Goal: Task Accomplishment & Management: Manage account settings

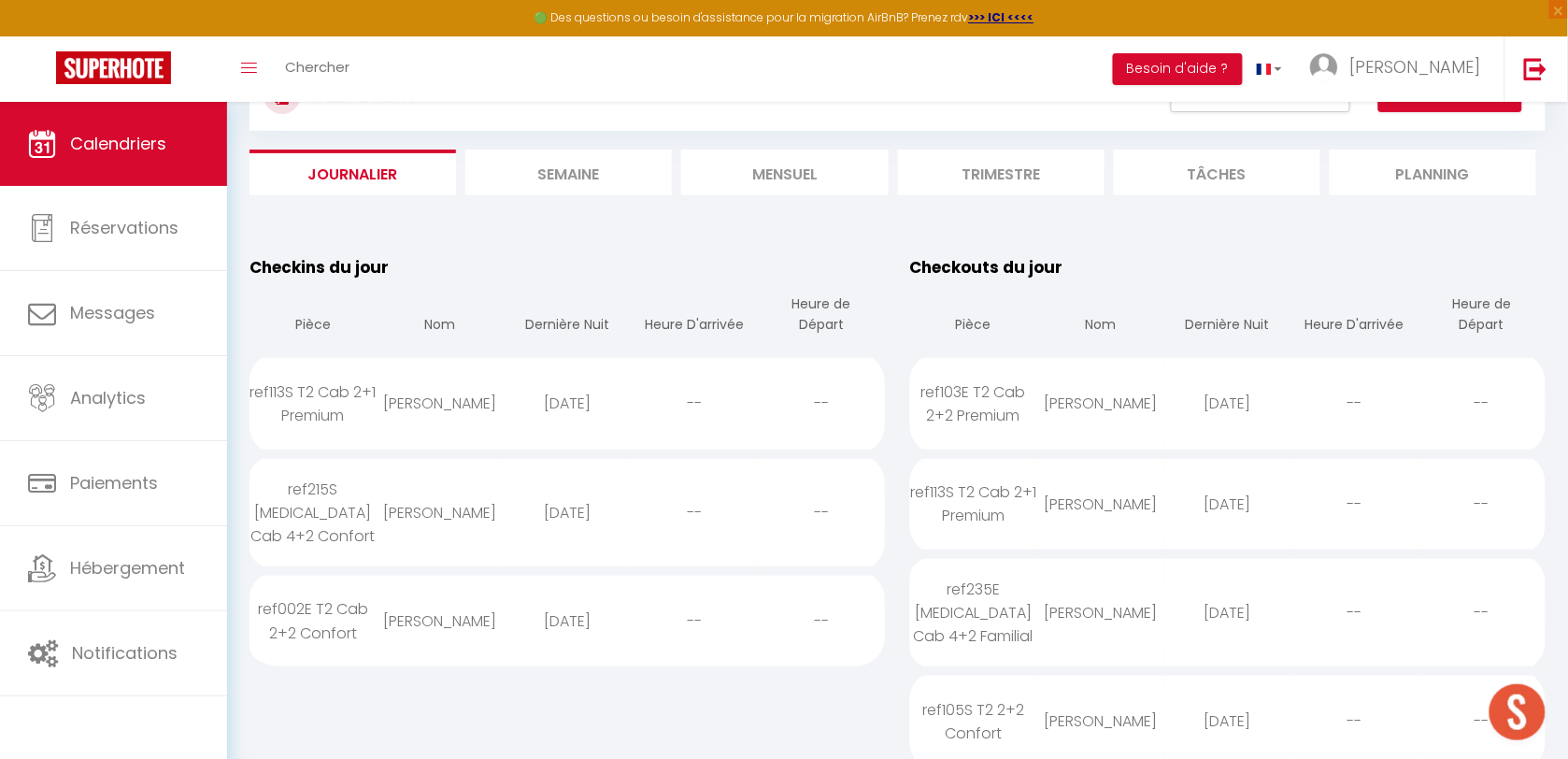
scroll to position [116, 0]
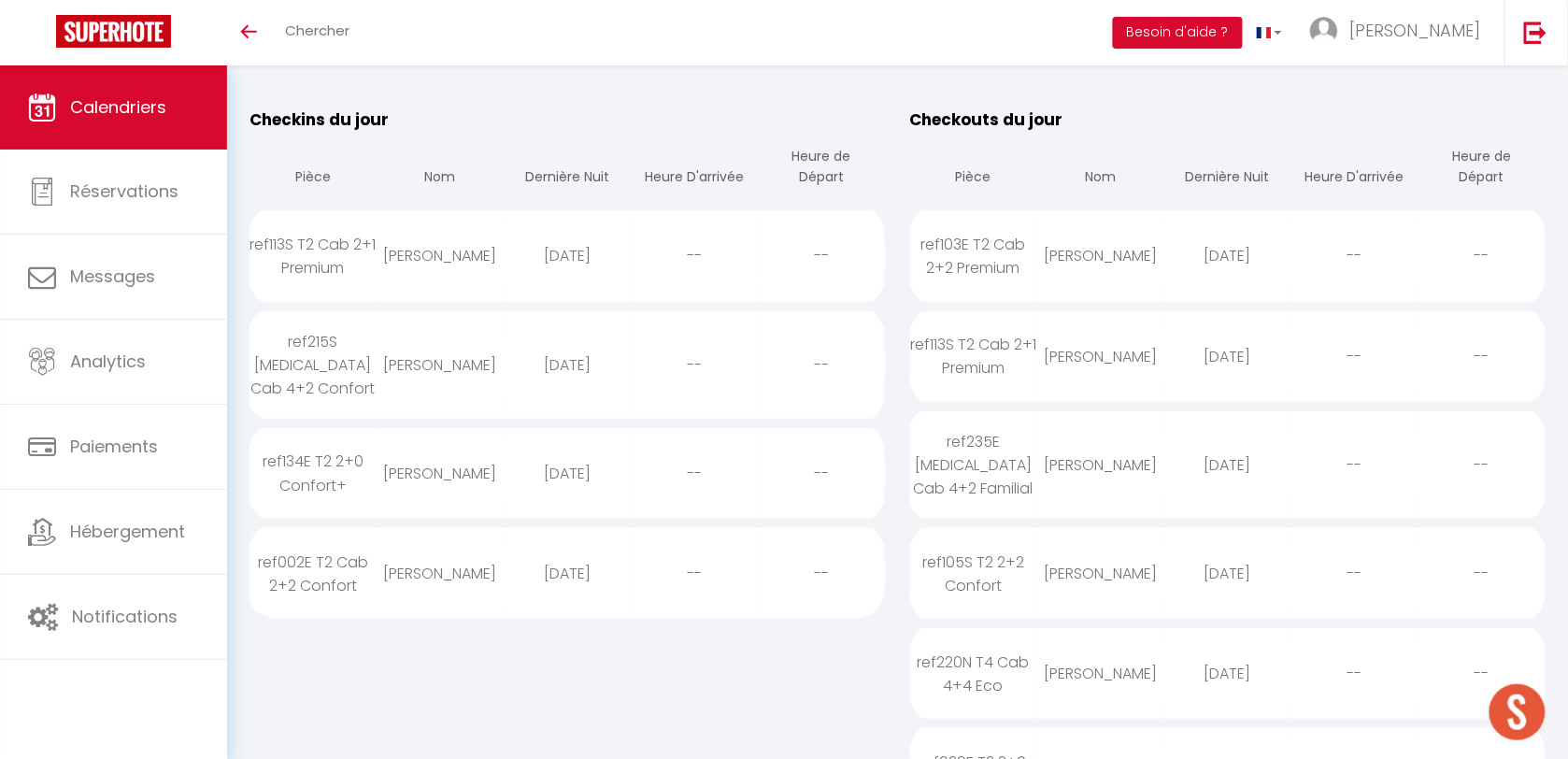
scroll to position [234, 0]
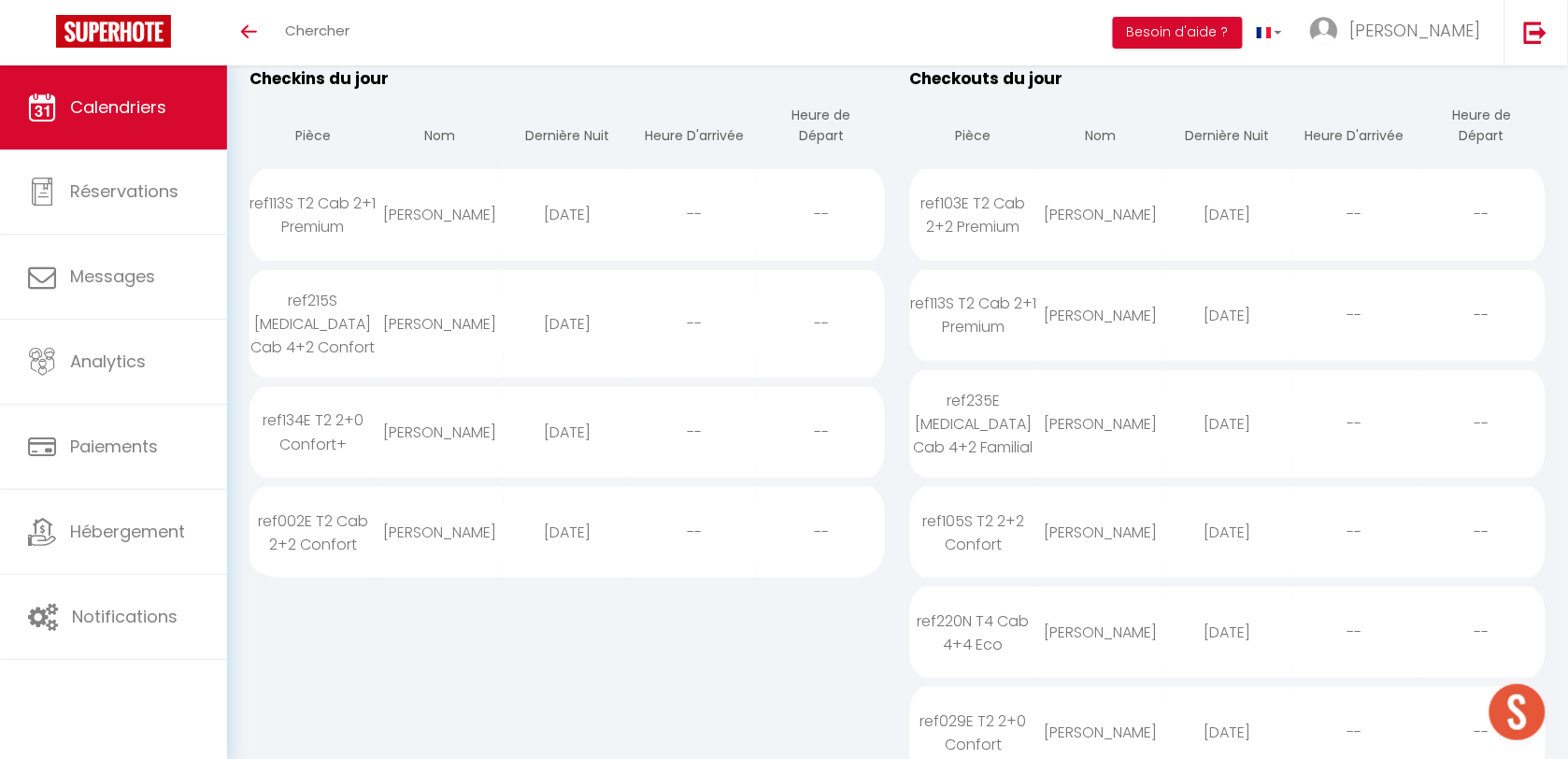
click at [427, 419] on div "[PERSON_NAME]" at bounding box center [440, 432] width 127 height 61
select select "0"
select select "1"
select select
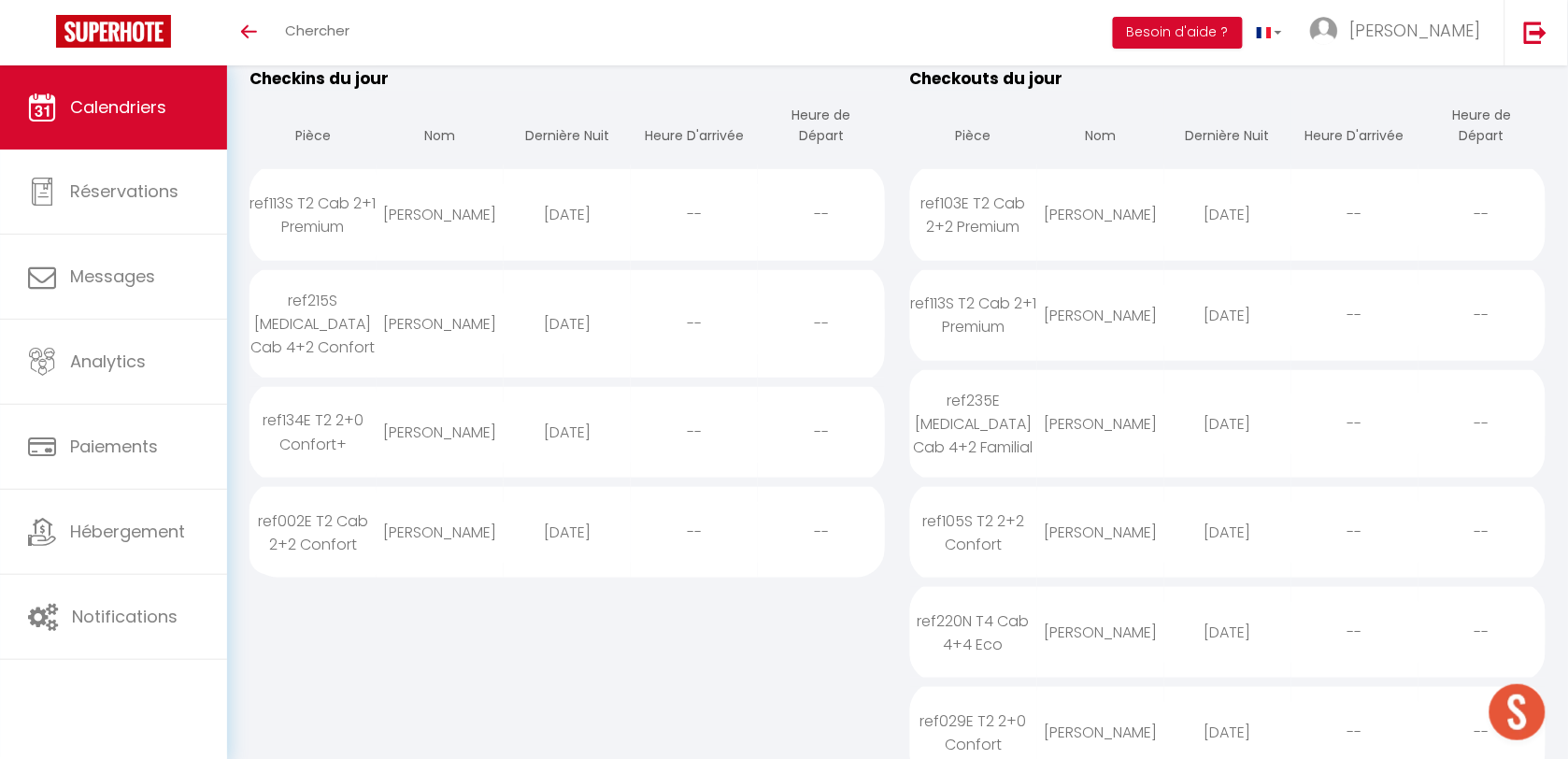
select select
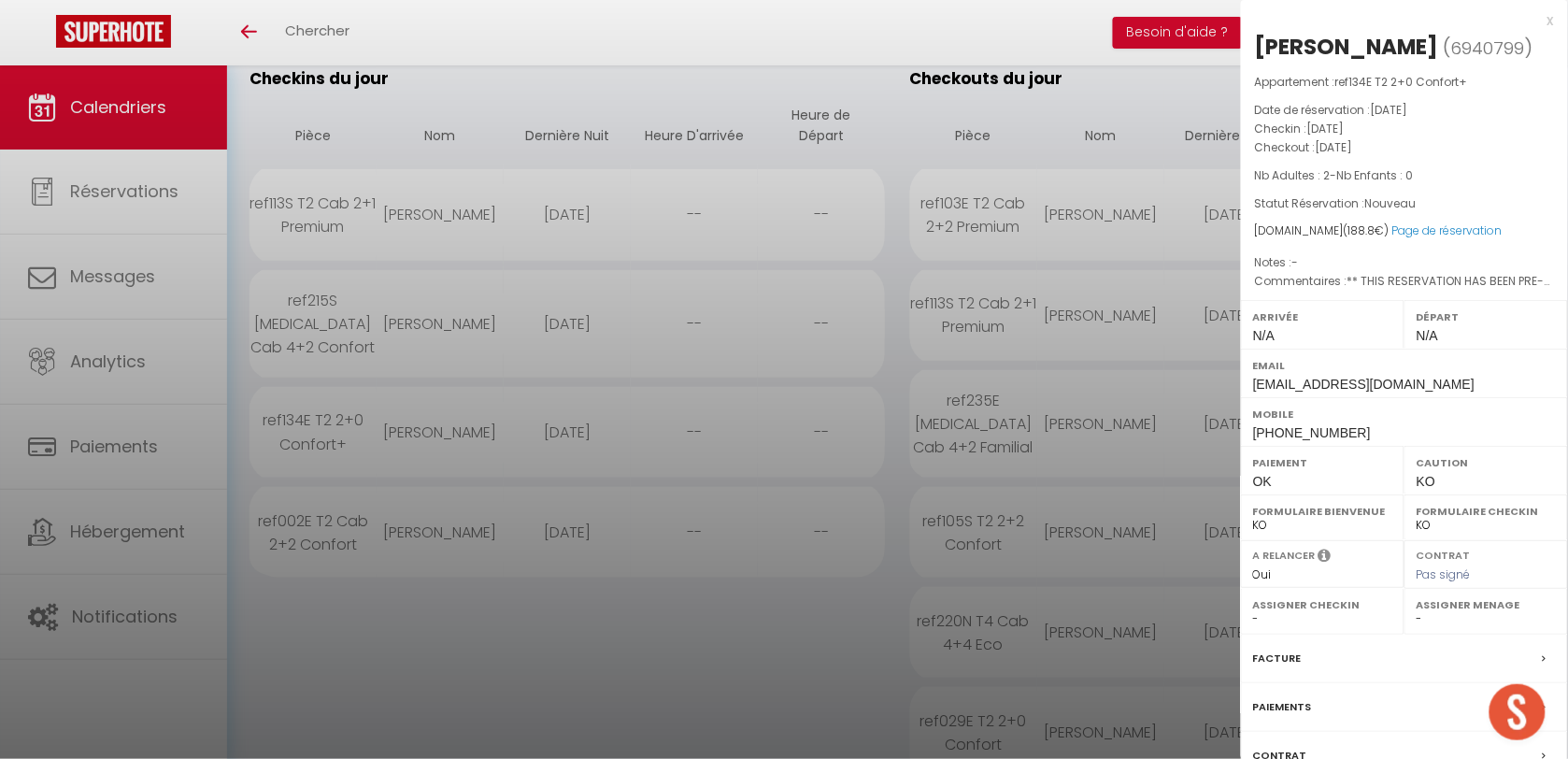
click at [352, 617] on div at bounding box center [784, 379] width 1568 height 759
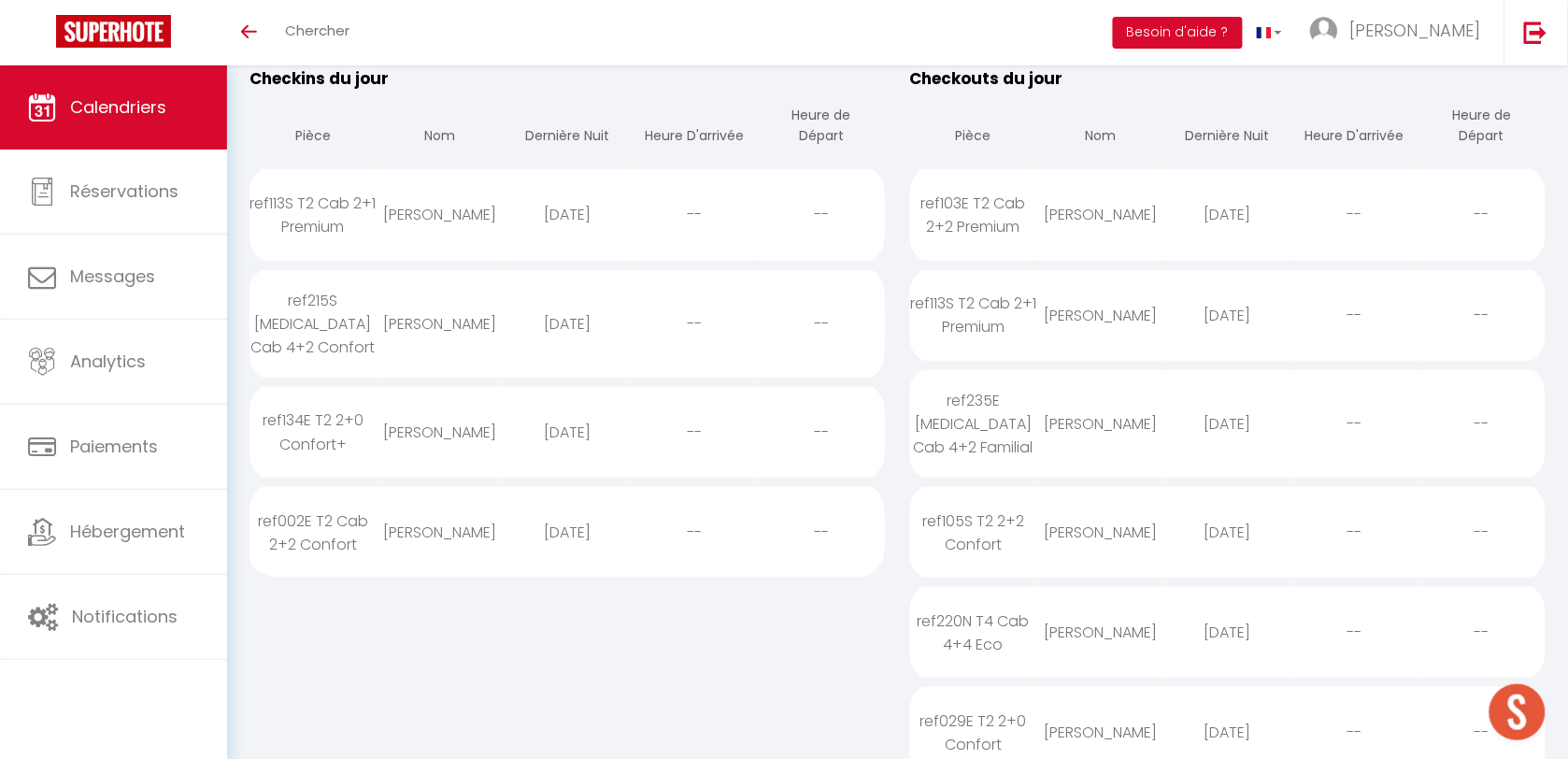
click at [449, 421] on div "[PERSON_NAME]" at bounding box center [440, 432] width 127 height 61
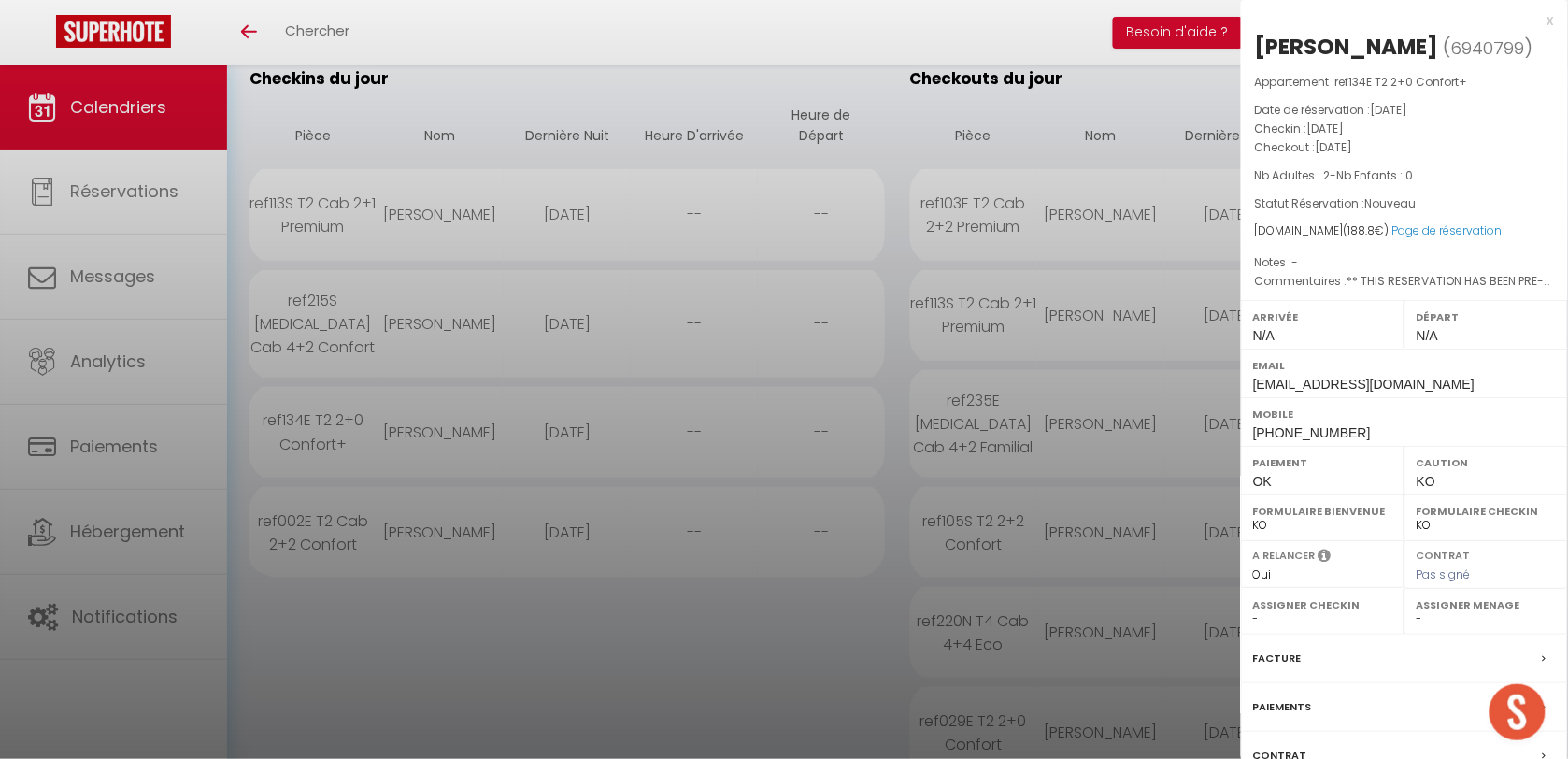
click at [1304, 707] on label "Paiements" at bounding box center [1282, 707] width 59 height 20
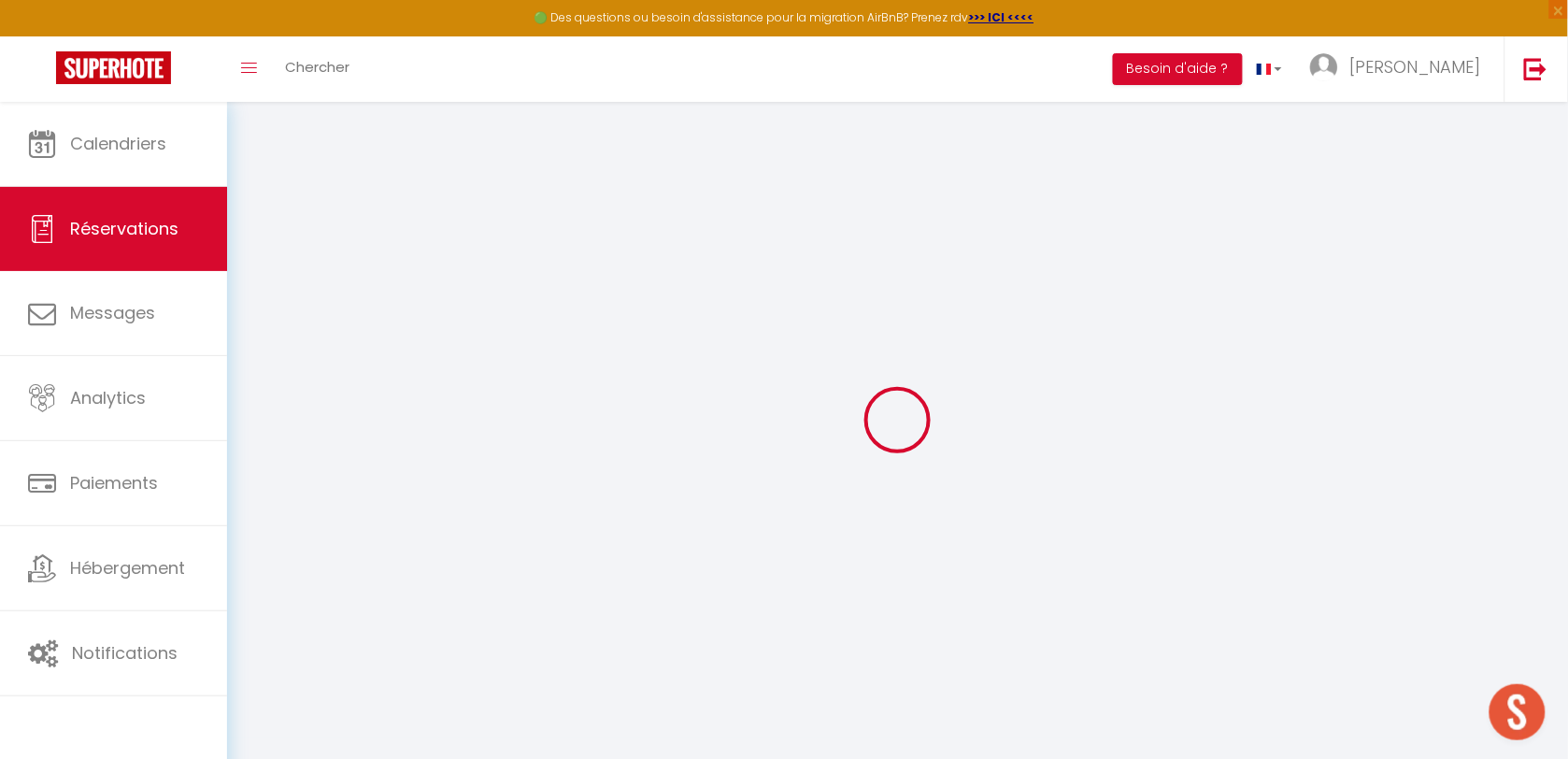
select select
checkbox input "false"
select select
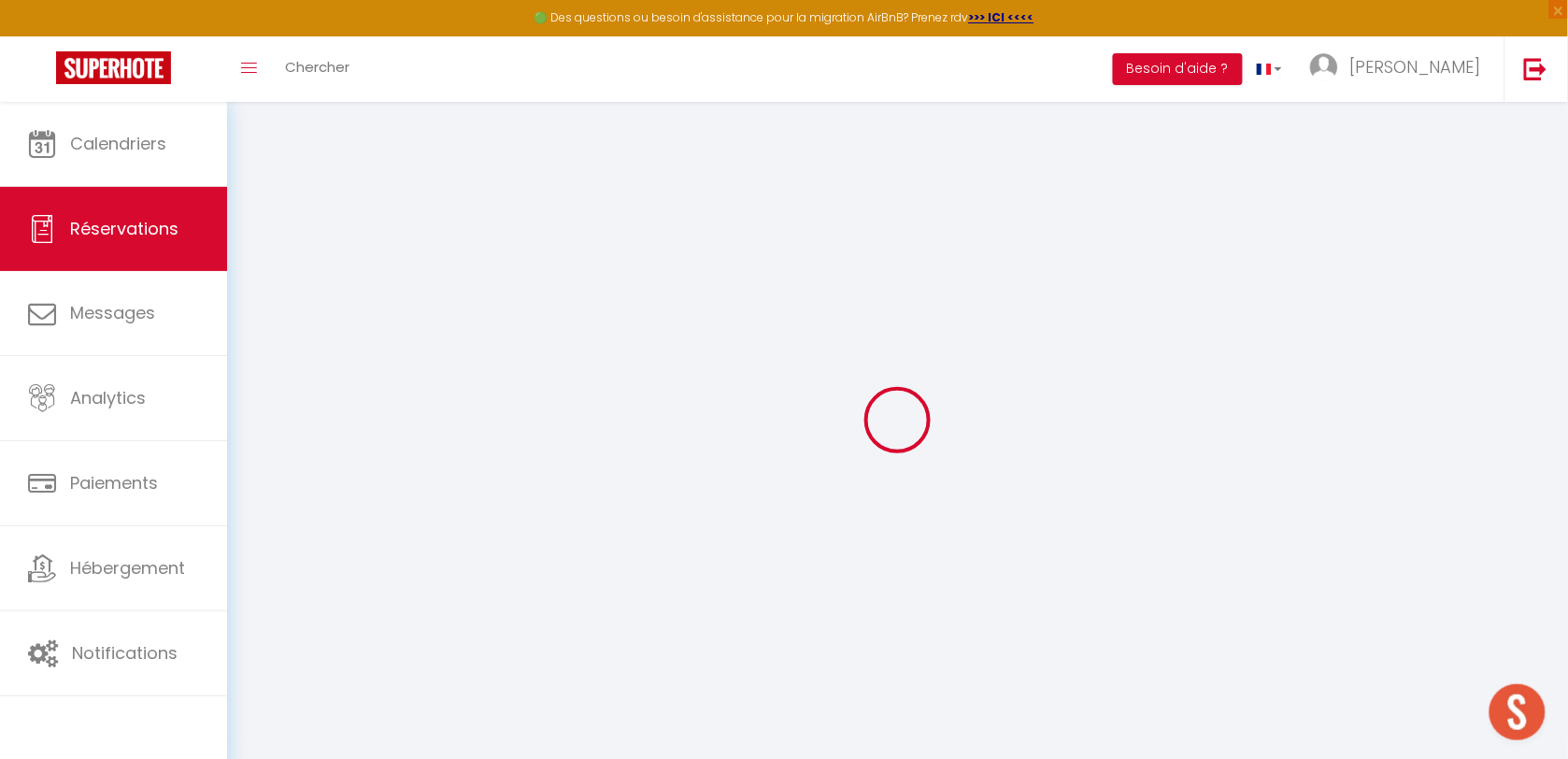
checkbox input "false"
type textarea "** THIS RESERVATION HAS BEEN PRE-PAID ** BOOKING NOTE : Payment charge is EUR 2…"
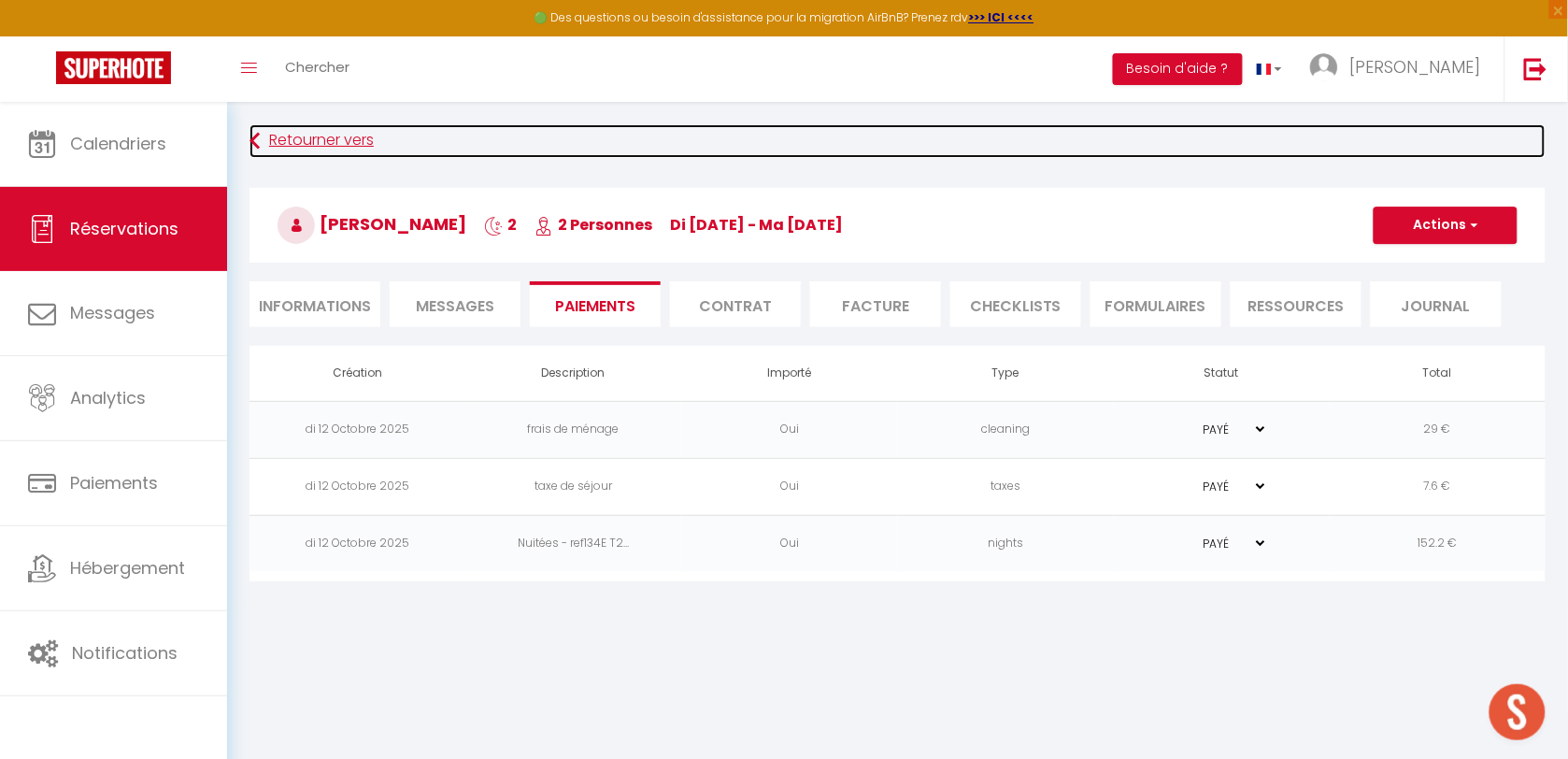
click at [277, 135] on link "Retourner vers" at bounding box center [897, 141] width 1296 height 34
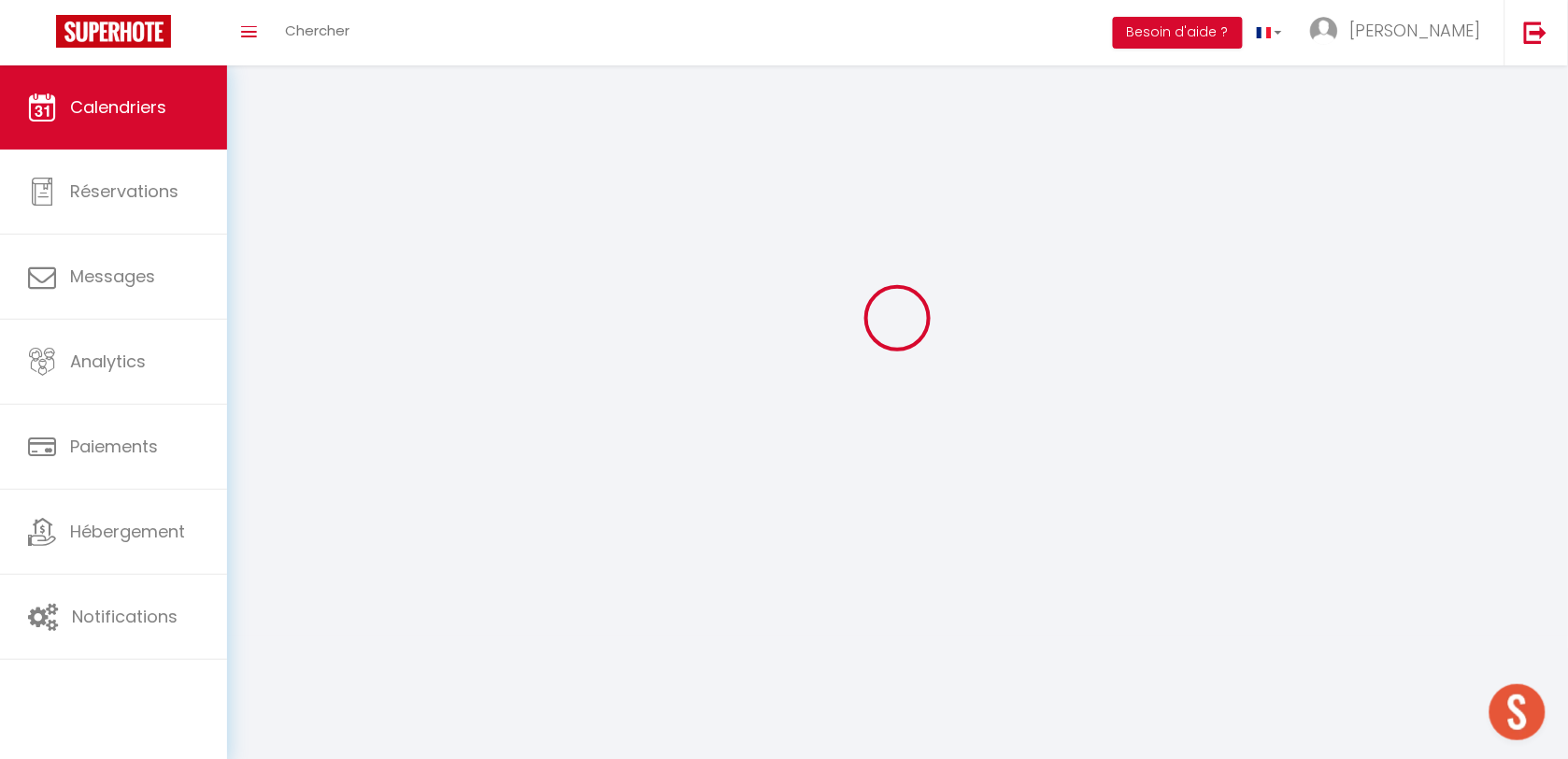
scroll to position [100, 0]
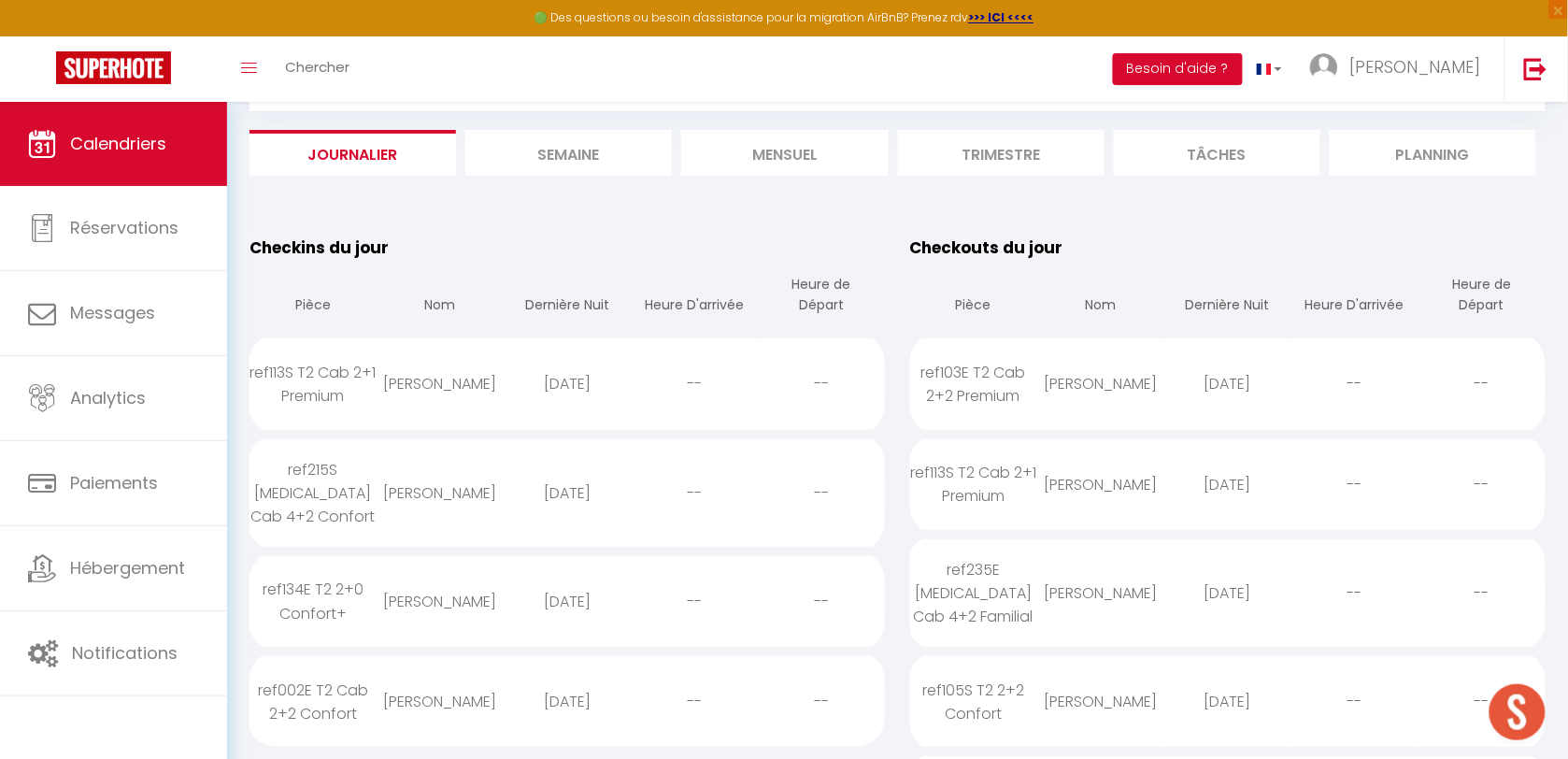
click at [302, 371] on div "ref113S T2 Cab 2+1 Premium" at bounding box center [313, 384] width 127 height 85
select select "0"
select select "1"
select select
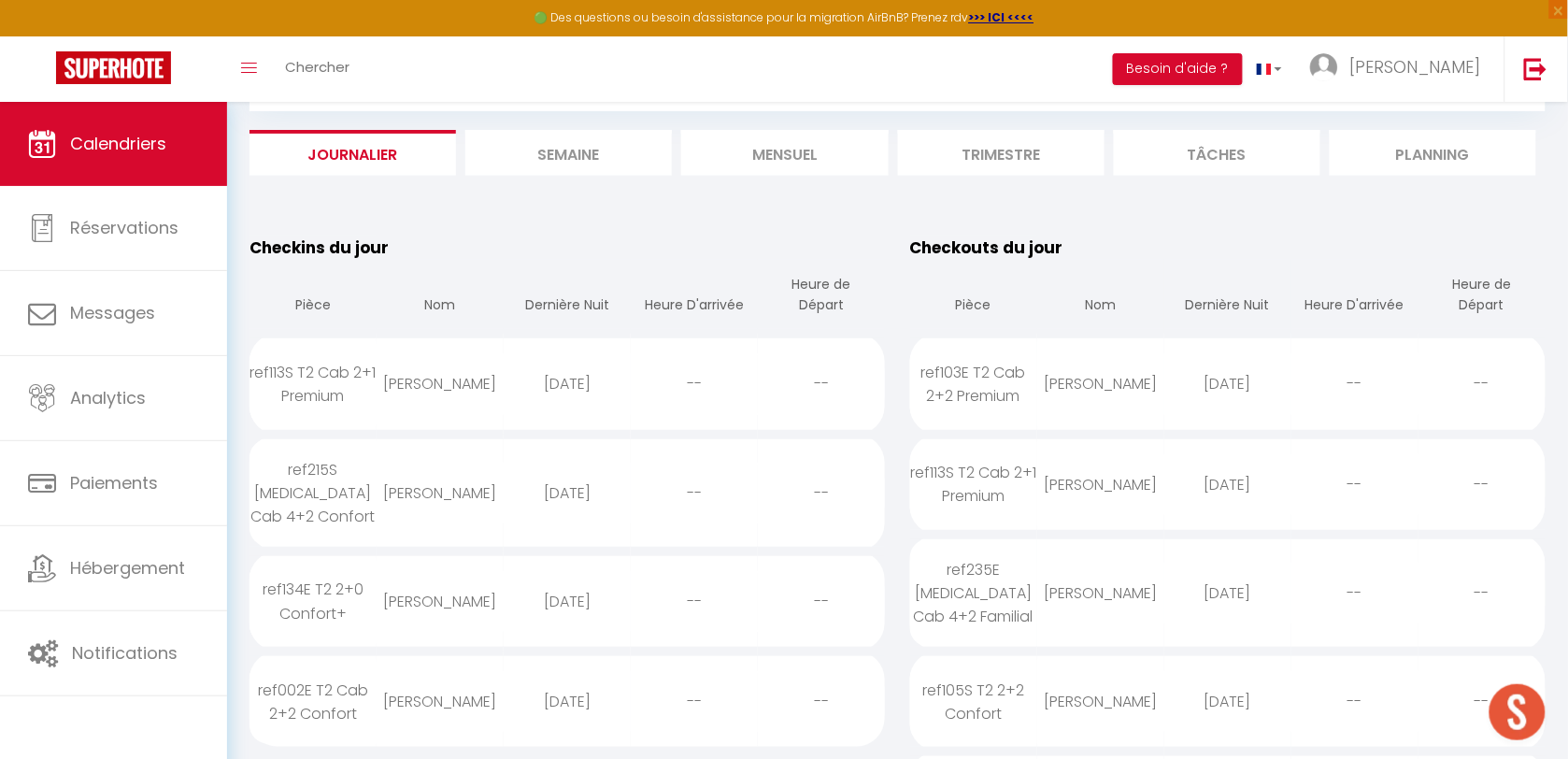
select select
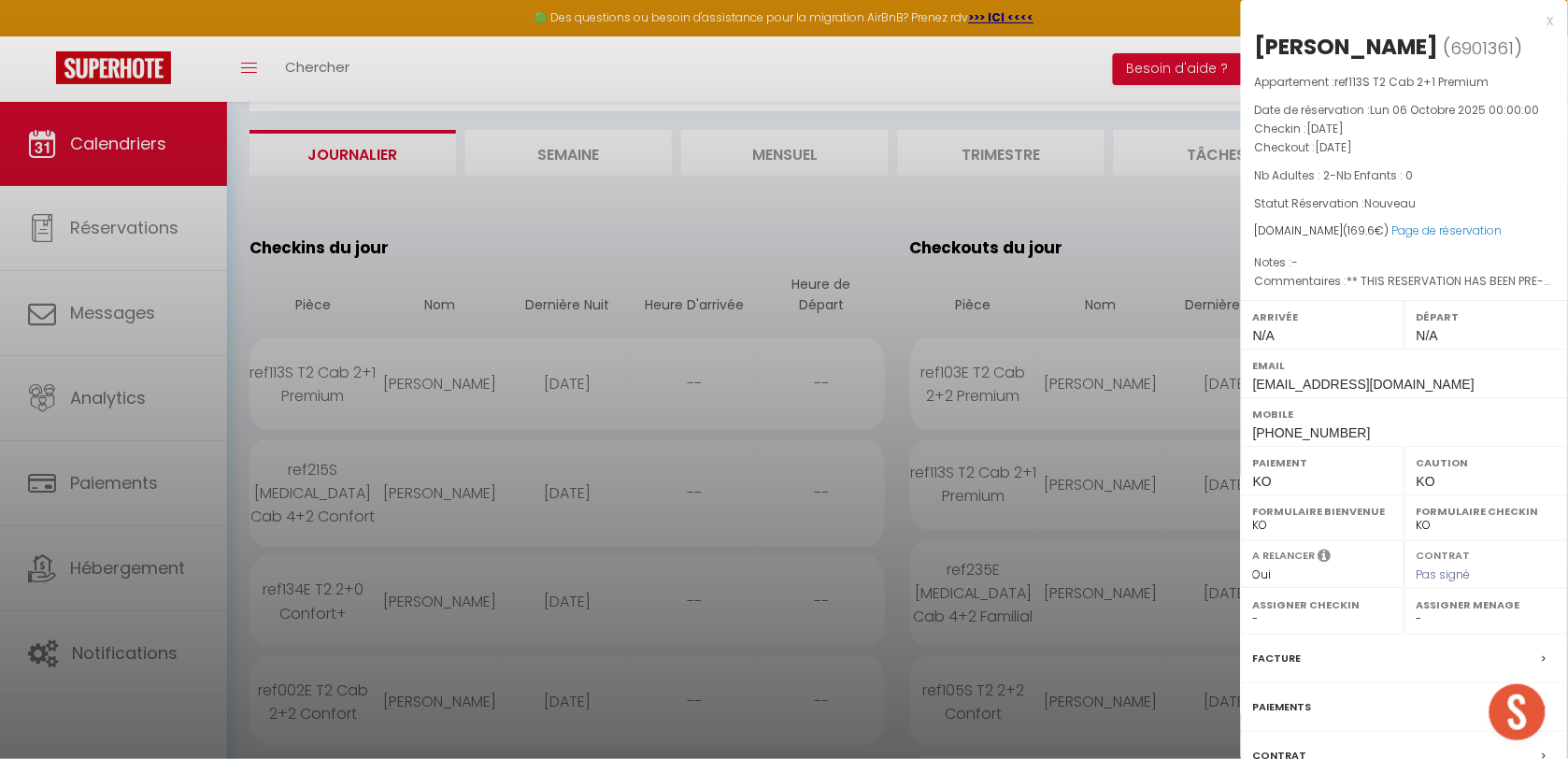
click at [1264, 717] on label "Paiements" at bounding box center [1282, 707] width 59 height 20
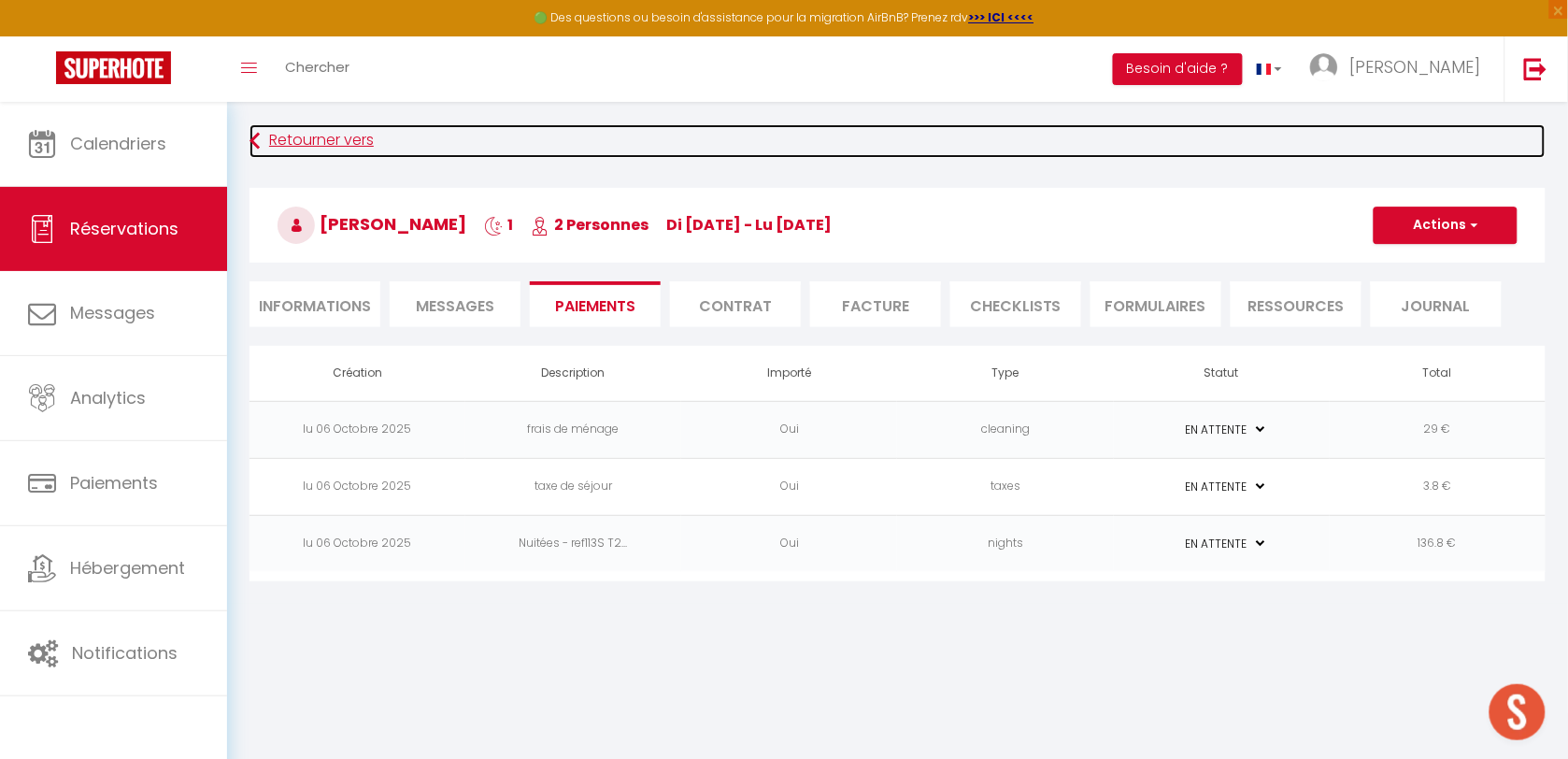
click at [292, 138] on link "Retourner vers" at bounding box center [897, 141] width 1296 height 34
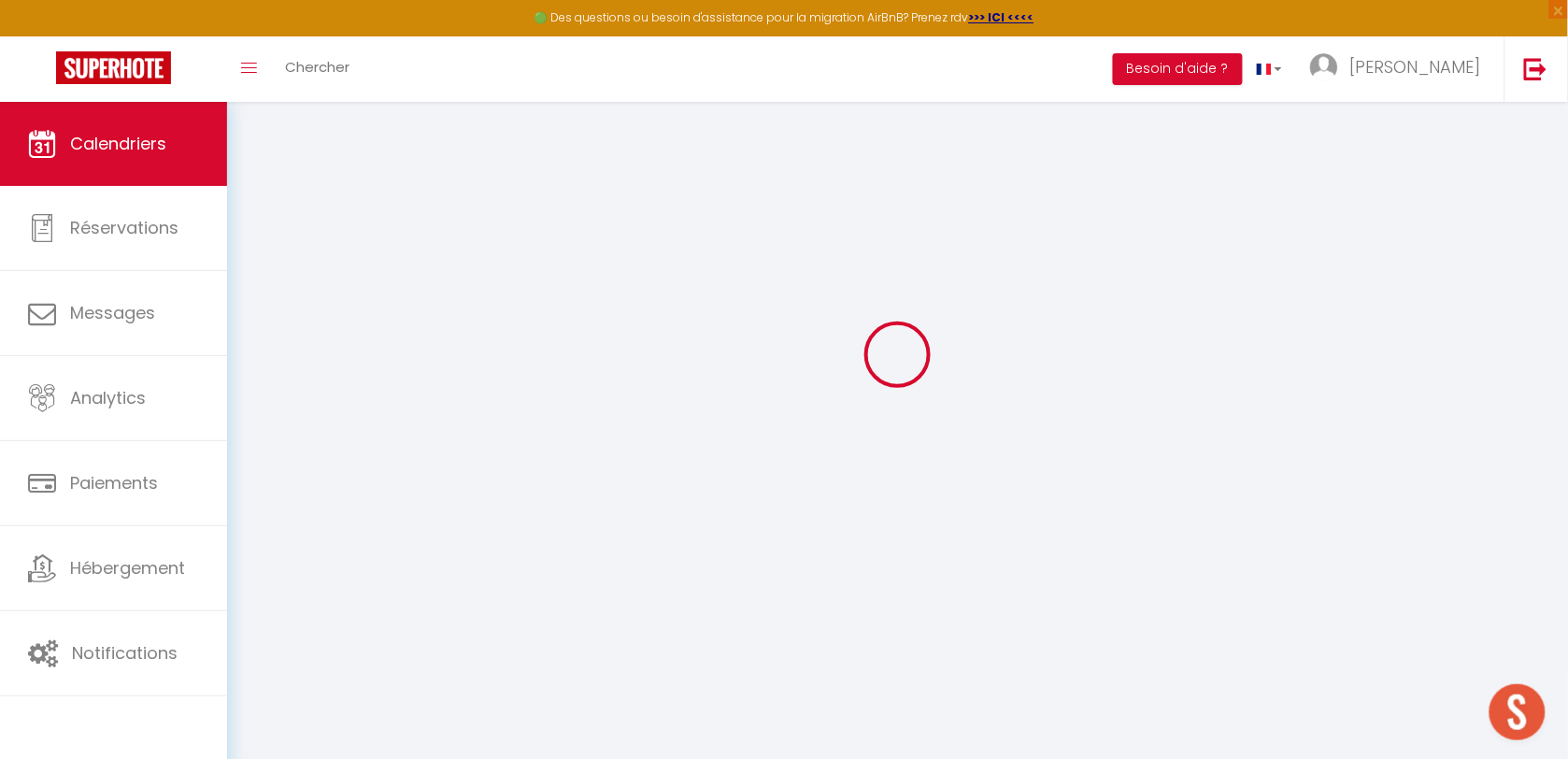
scroll to position [100, 0]
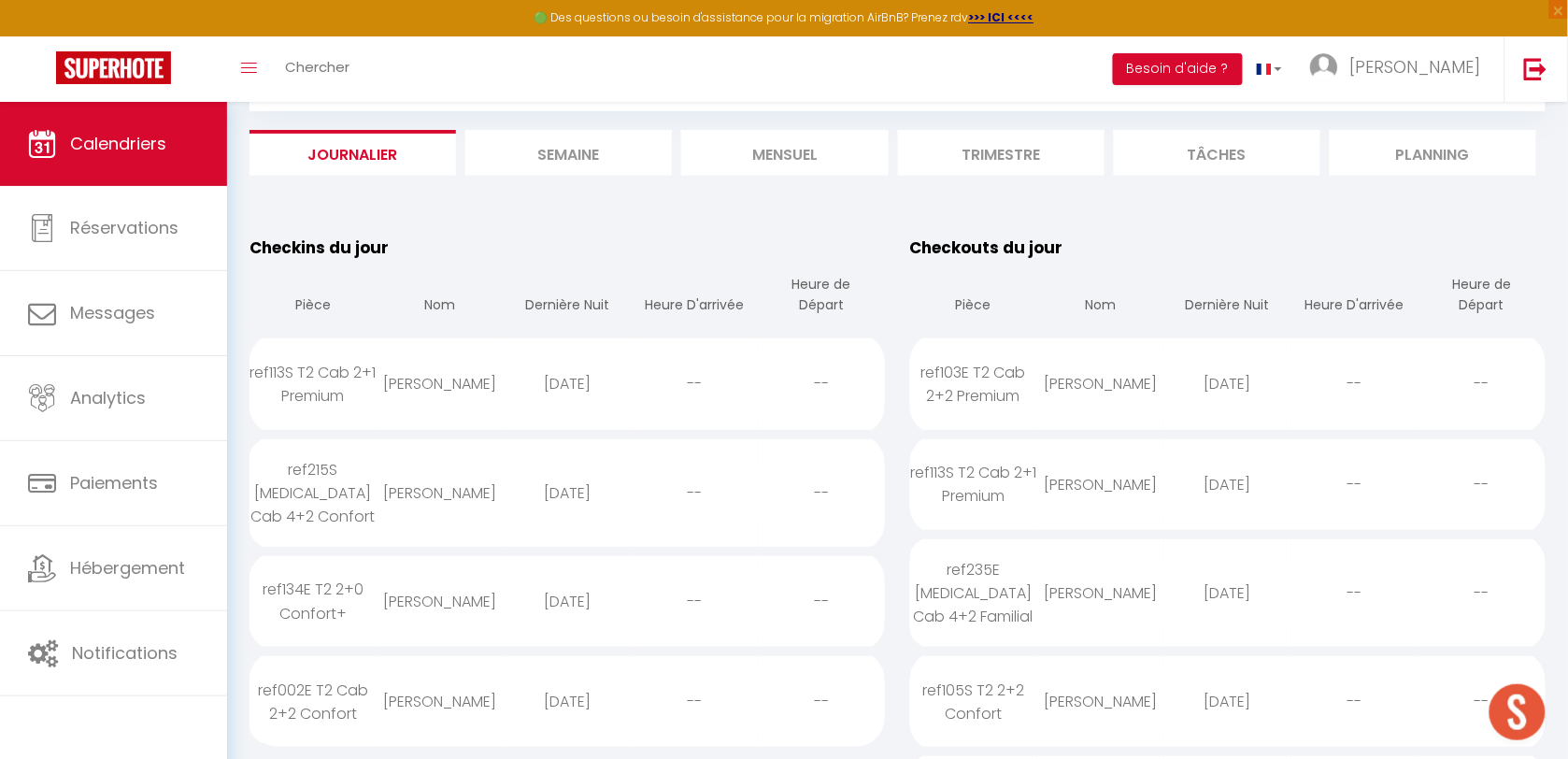
click at [318, 678] on div "ref002E T2 Cab 2+2 Confort" at bounding box center [313, 701] width 127 height 85
select select "0"
select select "1"
select select
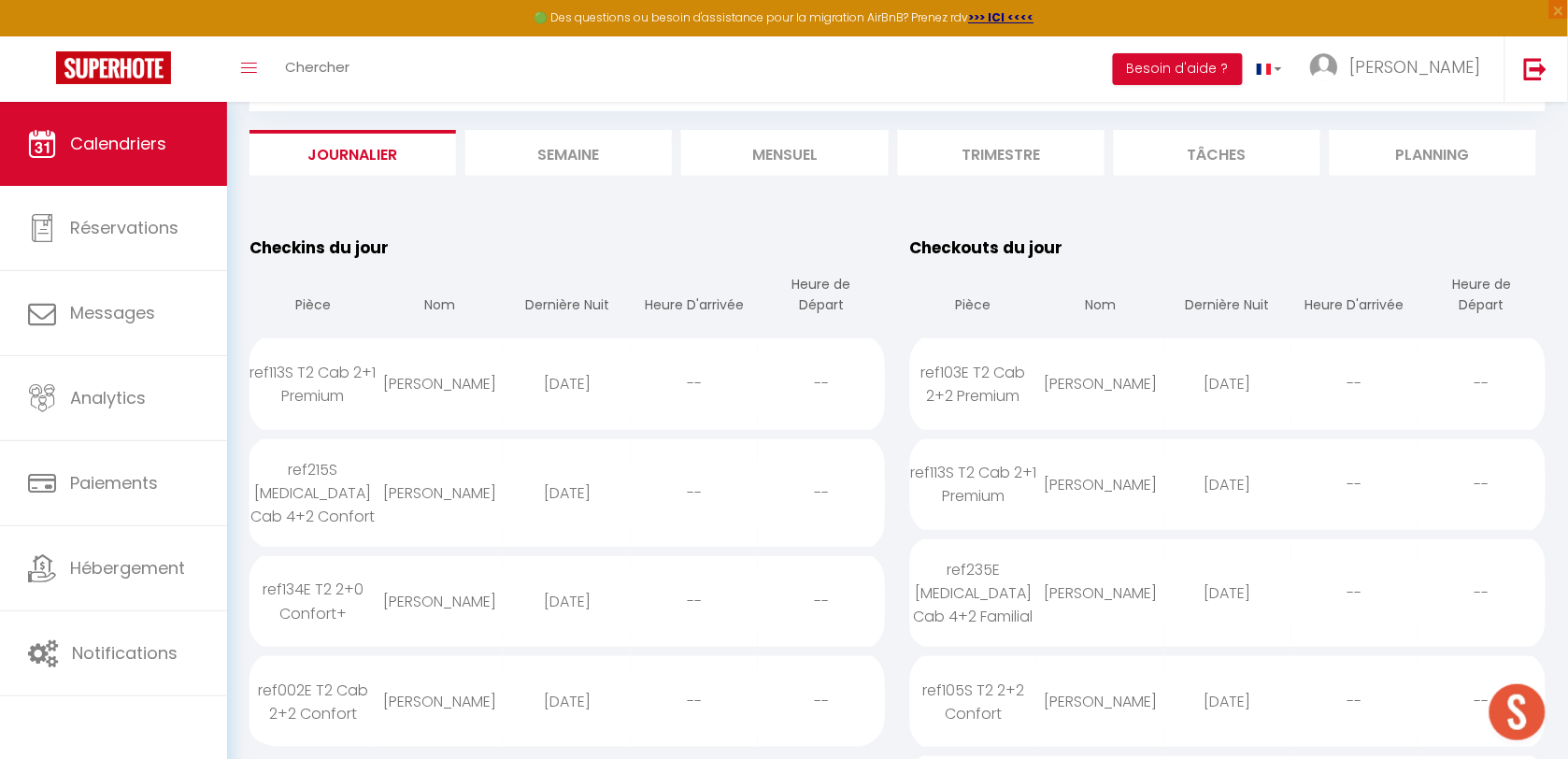
select select
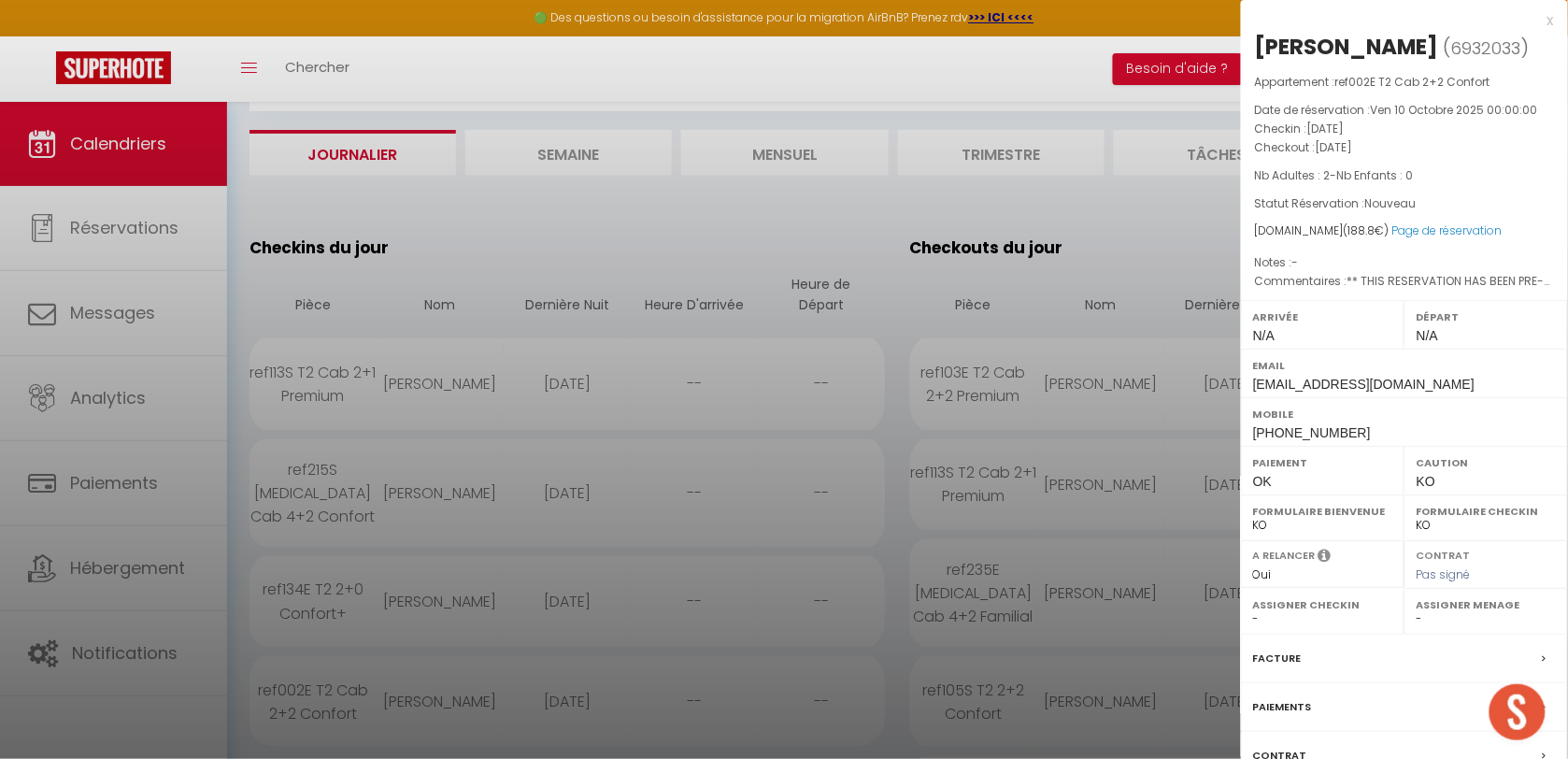
click at [1280, 713] on label "Paiements" at bounding box center [1282, 707] width 59 height 20
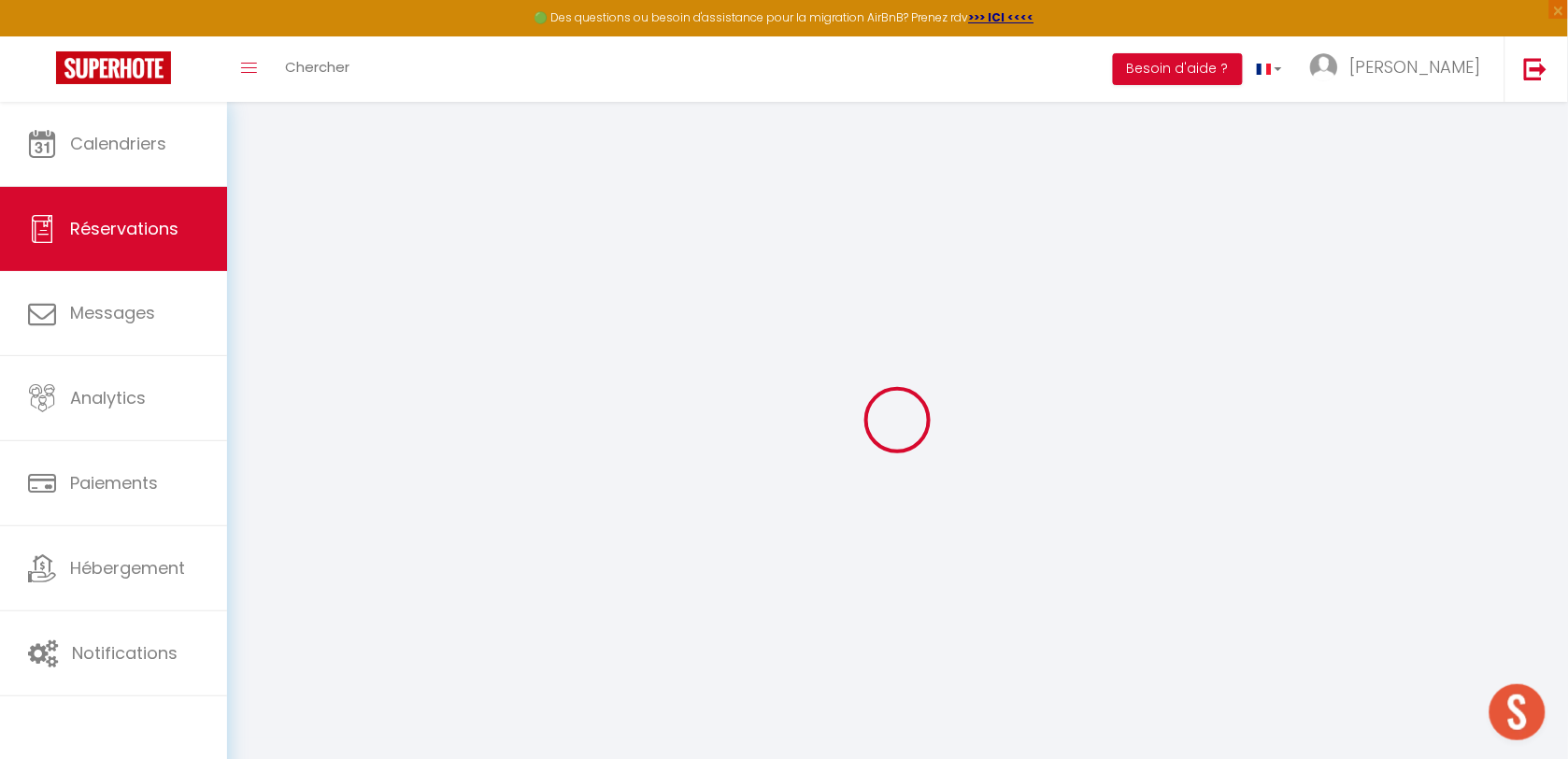
select select
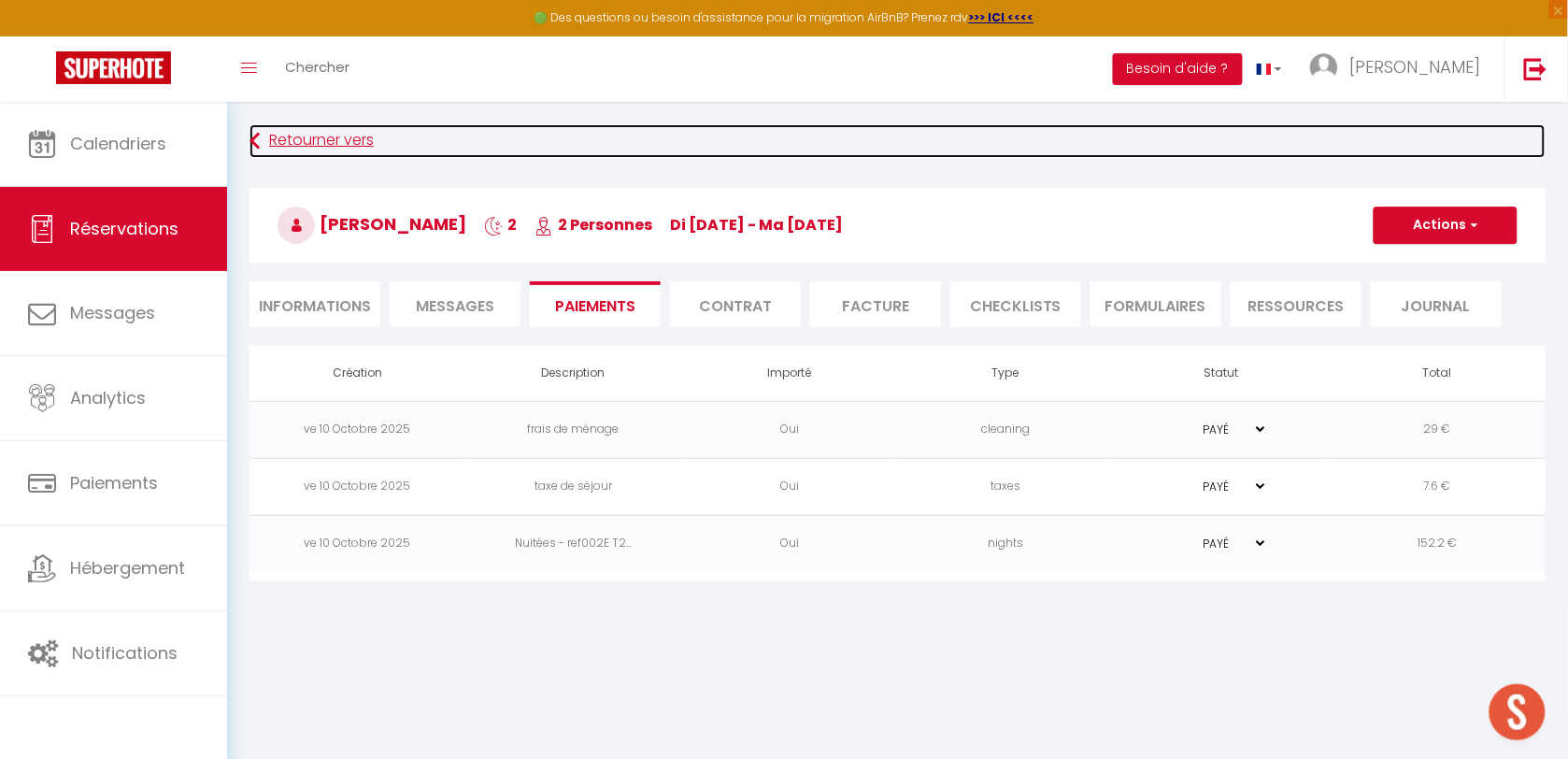
click at [311, 140] on link "Retourner vers" at bounding box center [897, 141] width 1296 height 34
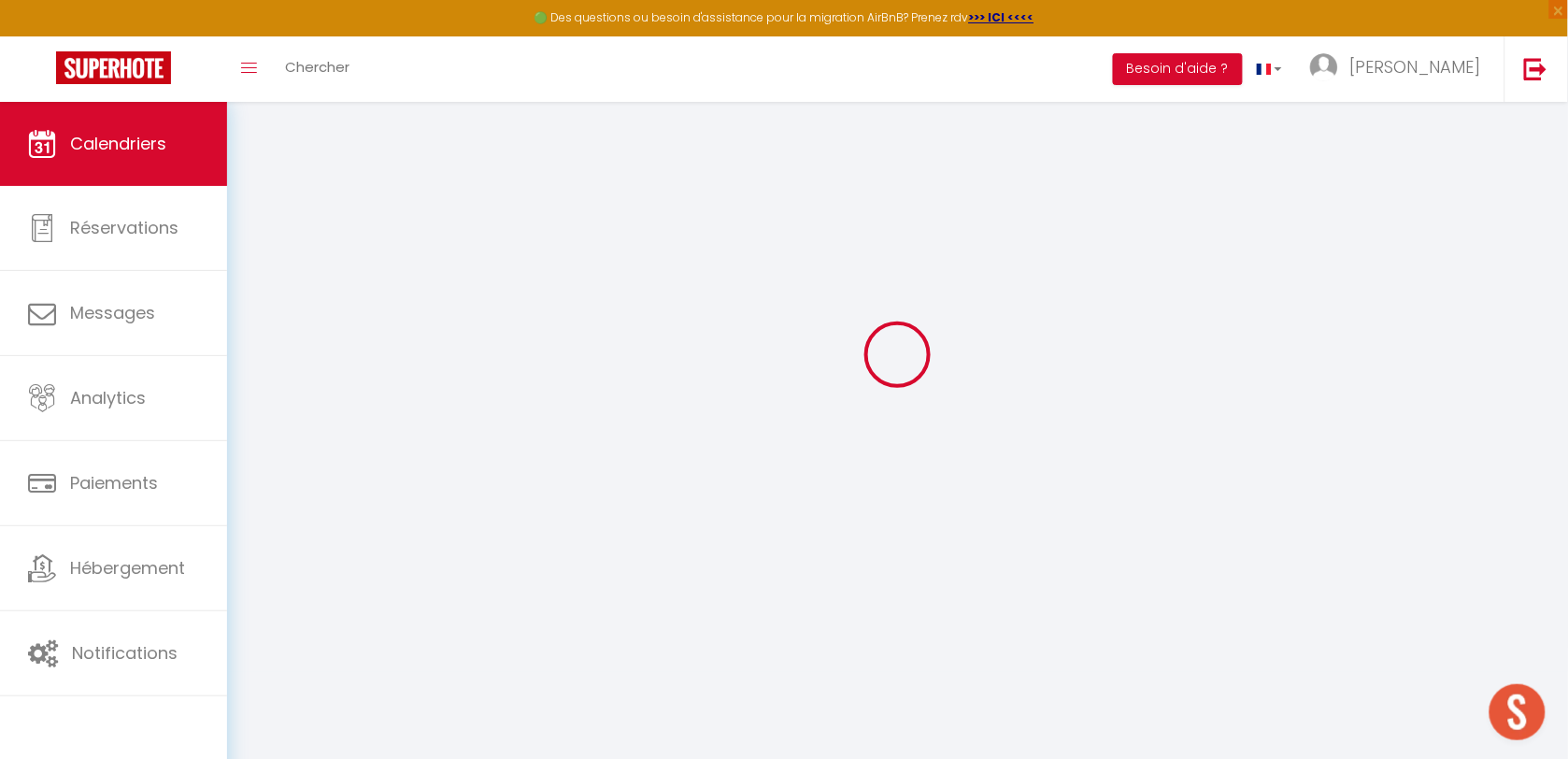
scroll to position [100, 0]
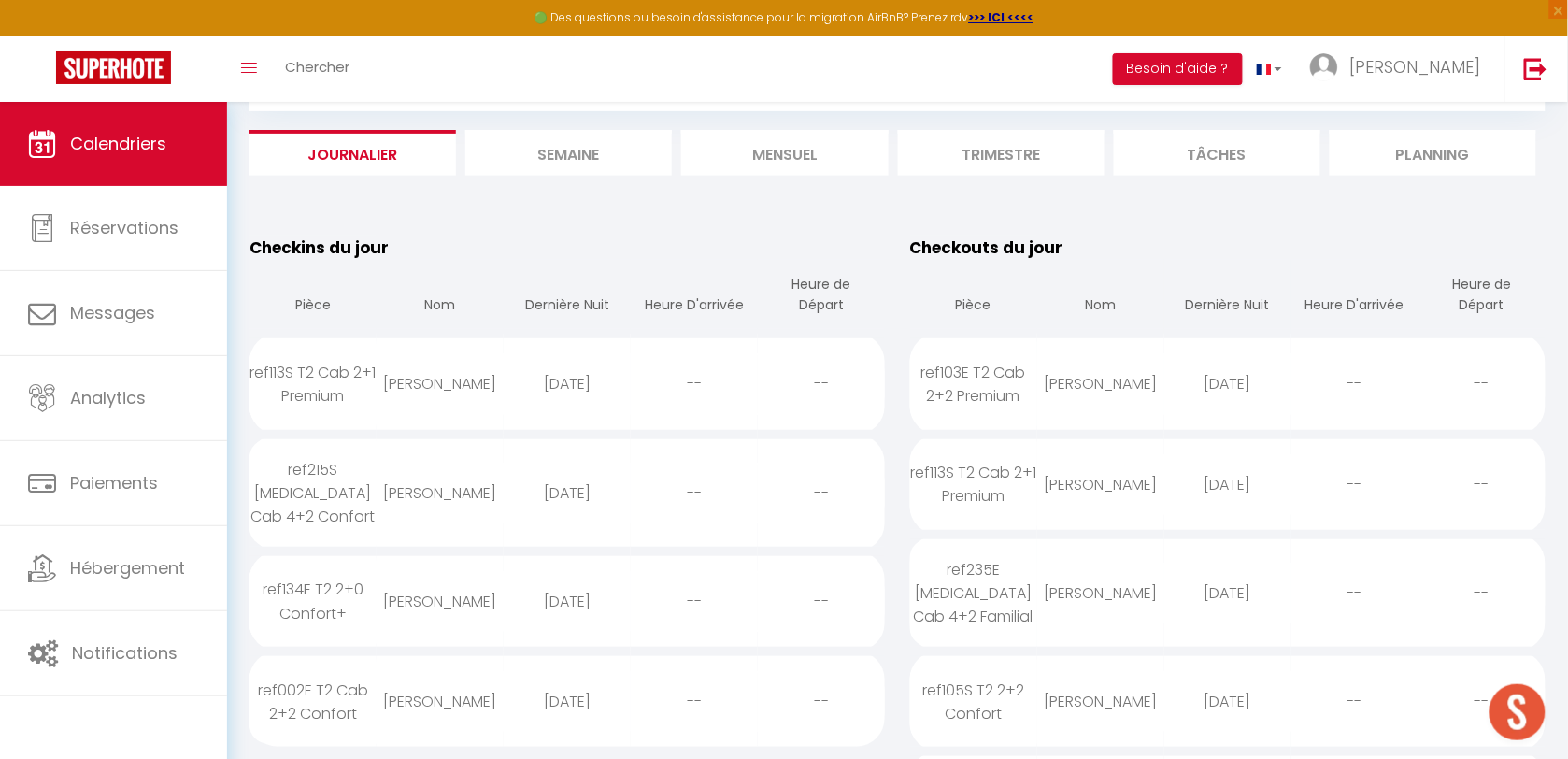
click at [286, 474] on div "ref215S [MEDICAL_DATA] Cab 4+2 Confort" at bounding box center [313, 493] width 127 height 107
select select "0"
select select "1"
select select
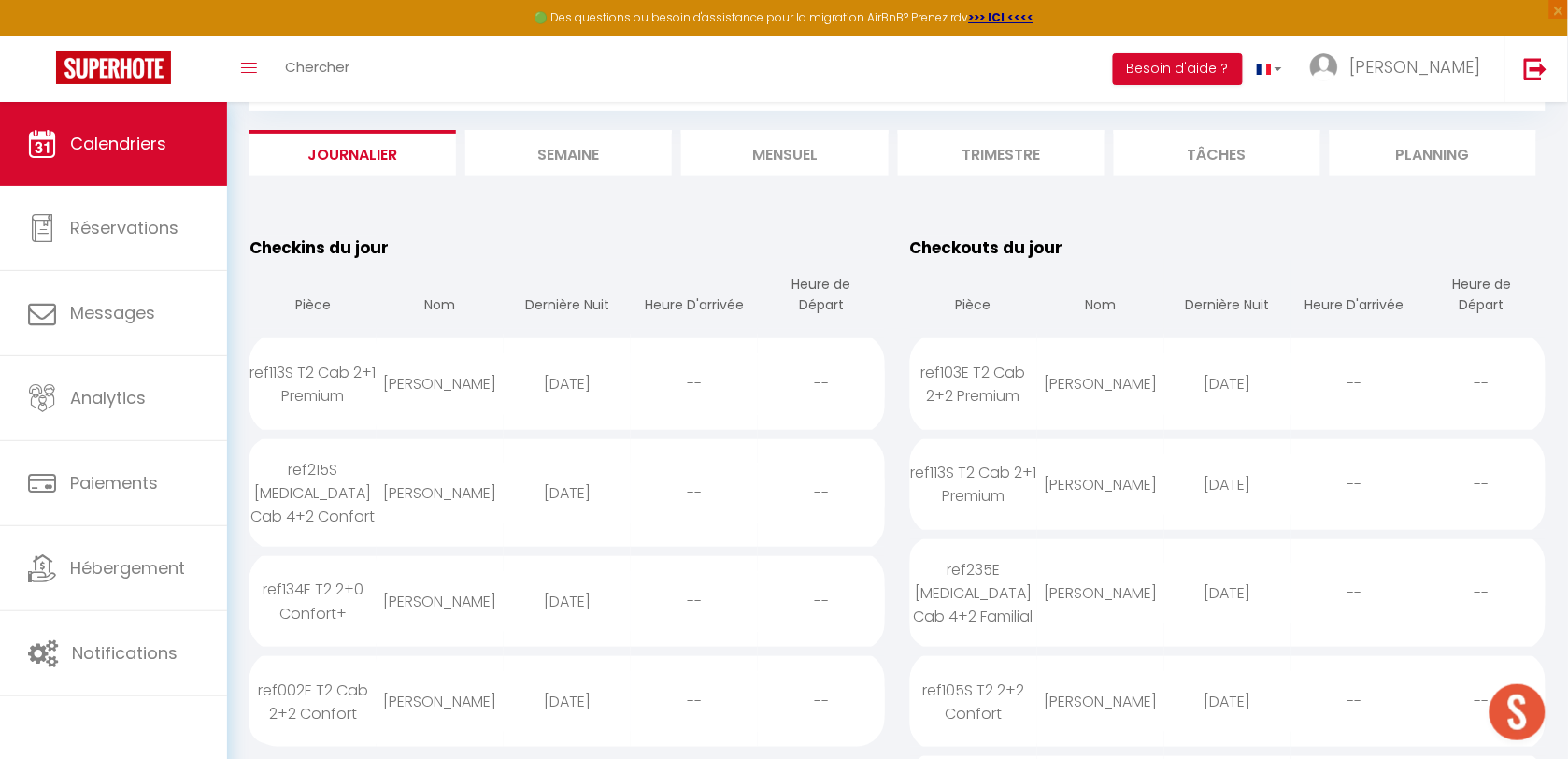
select select
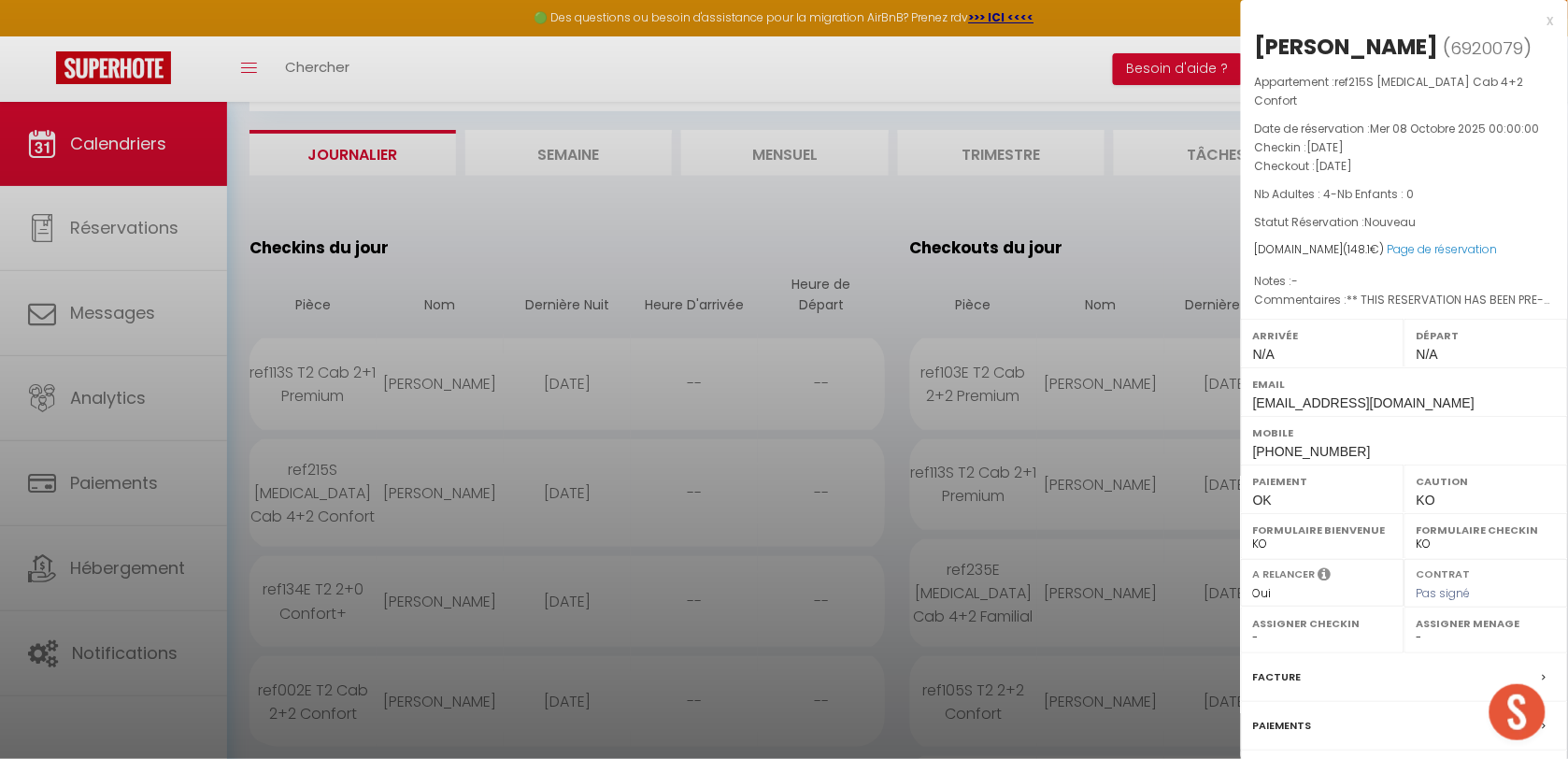
click at [1295, 736] on label "Paiements" at bounding box center [1282, 726] width 59 height 20
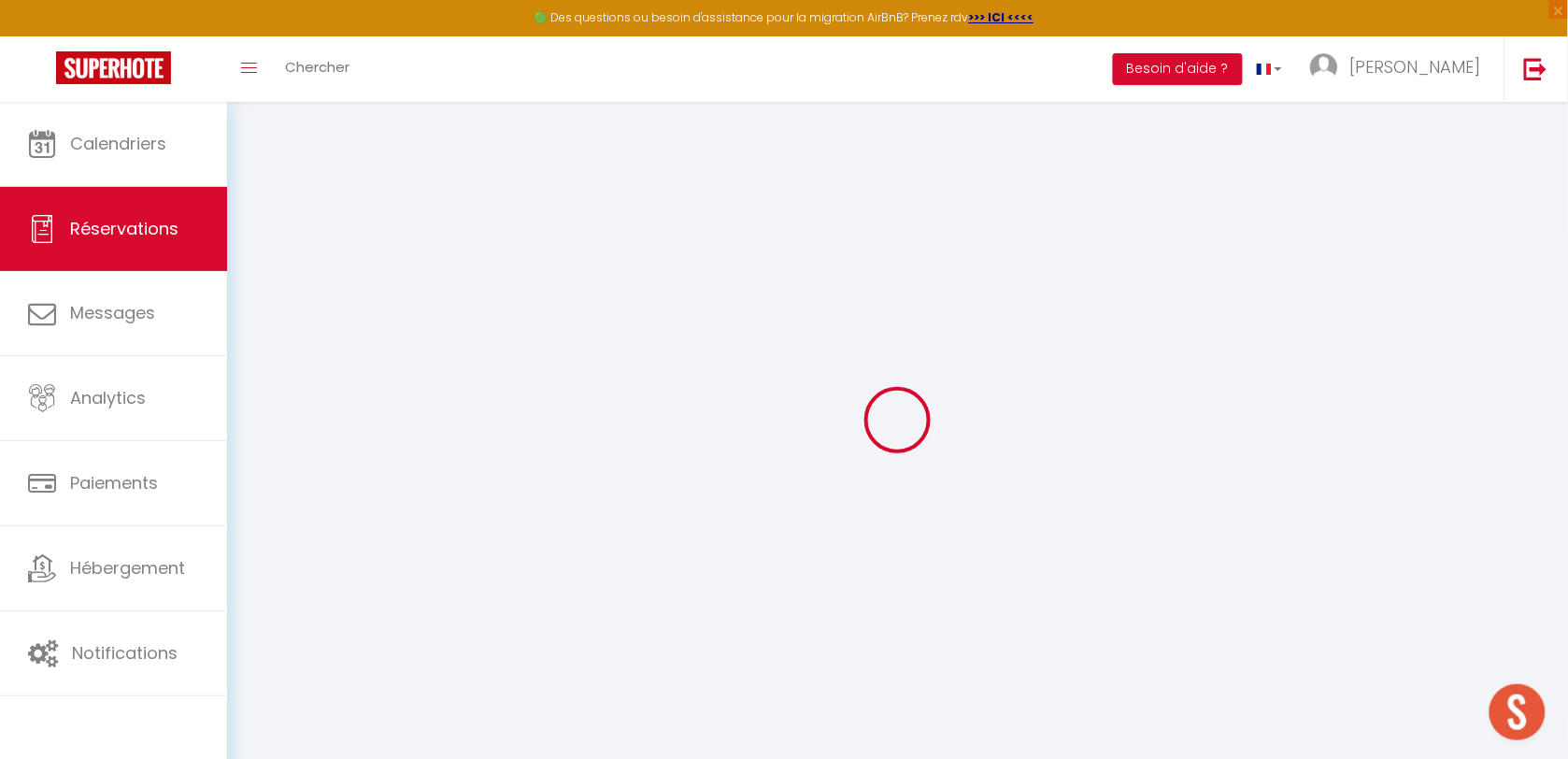
select select
checkbox input "false"
type textarea "** THIS RESERVATION HAS BEEN PRE-PAID ** Reservation has a cancellation grace p…"
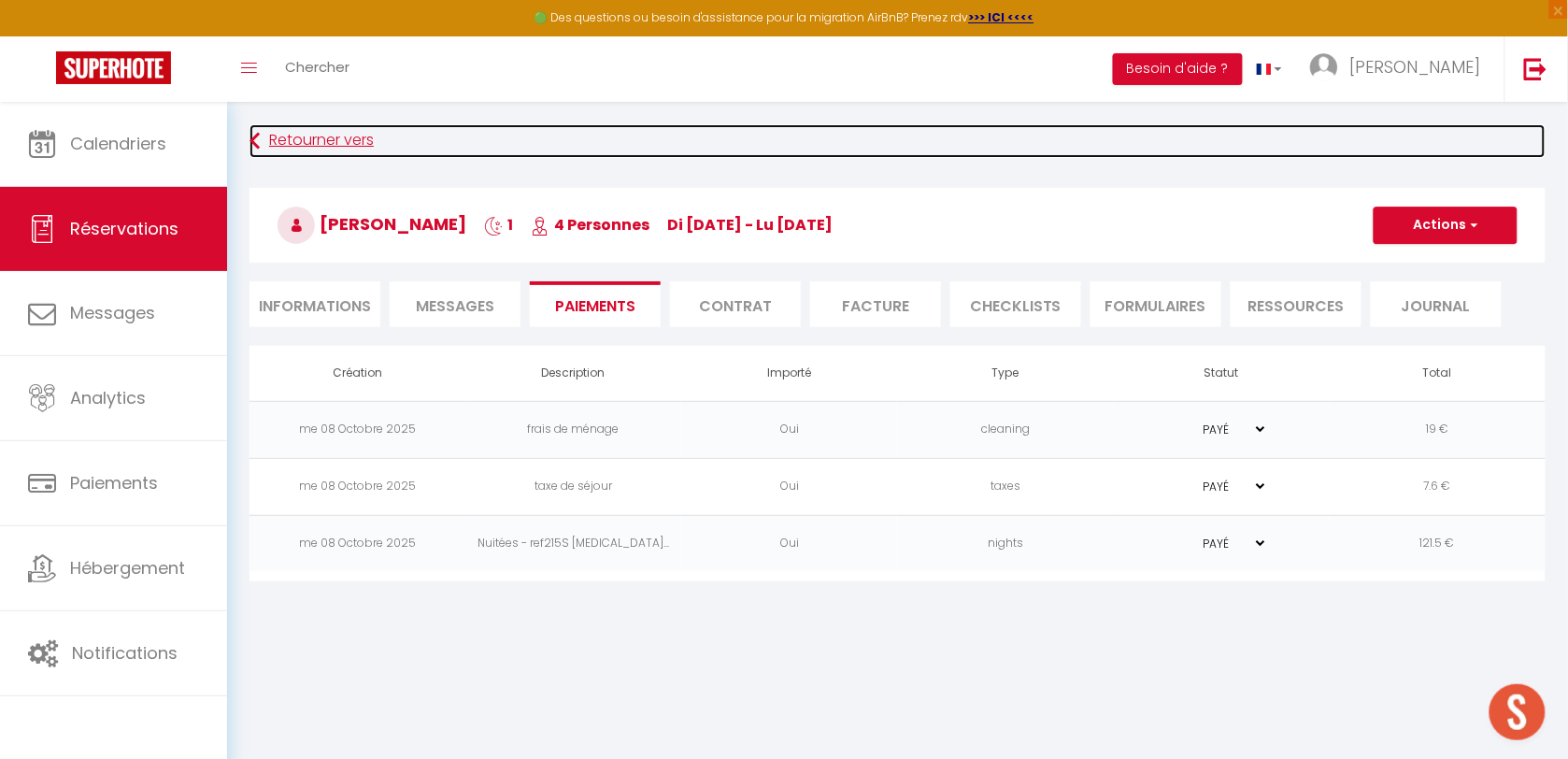
click at [282, 135] on link "Retourner vers" at bounding box center [897, 141] width 1296 height 34
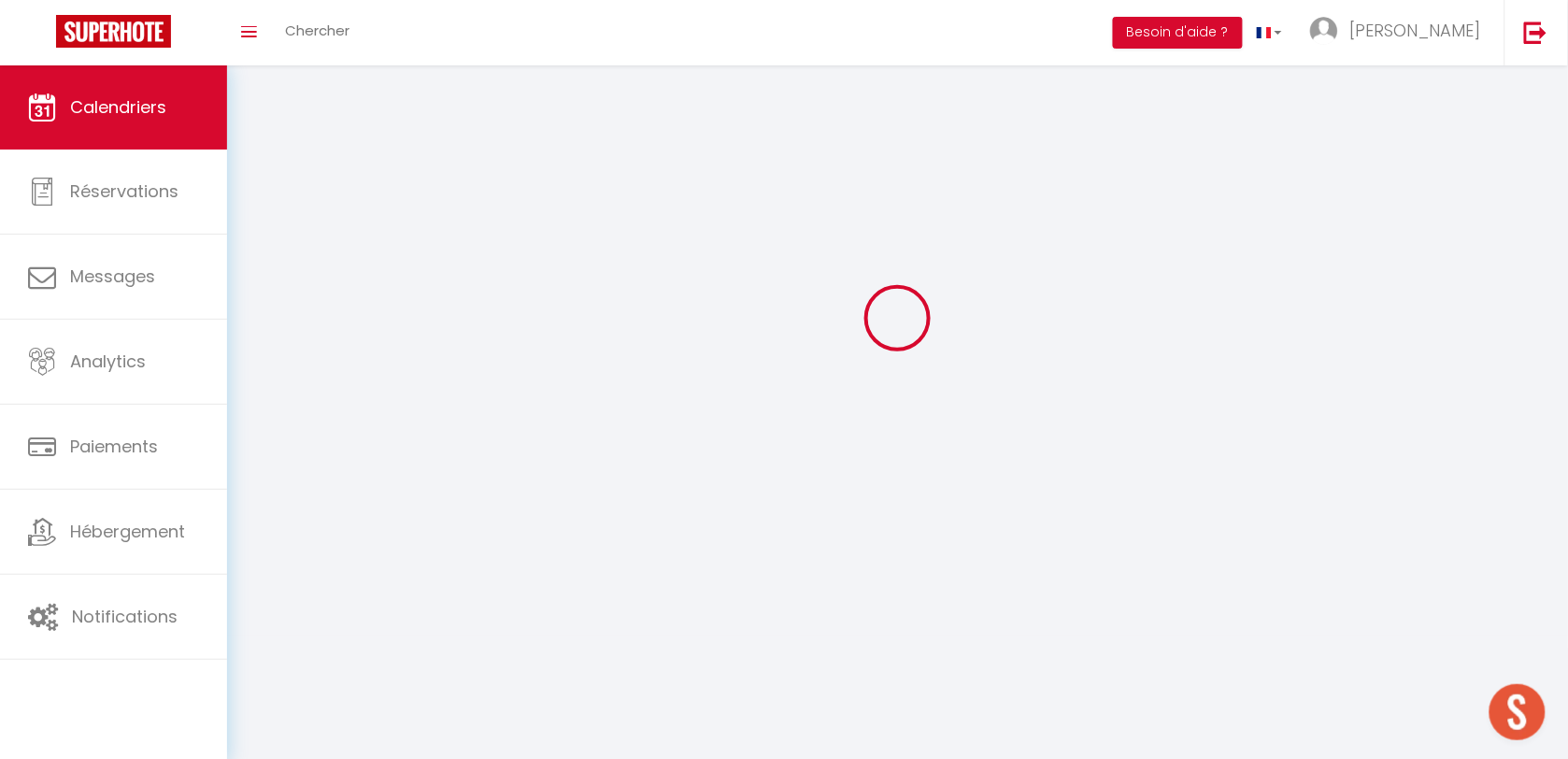
scroll to position [100, 0]
